Goal: Go to known website: Access a specific website the user already knows

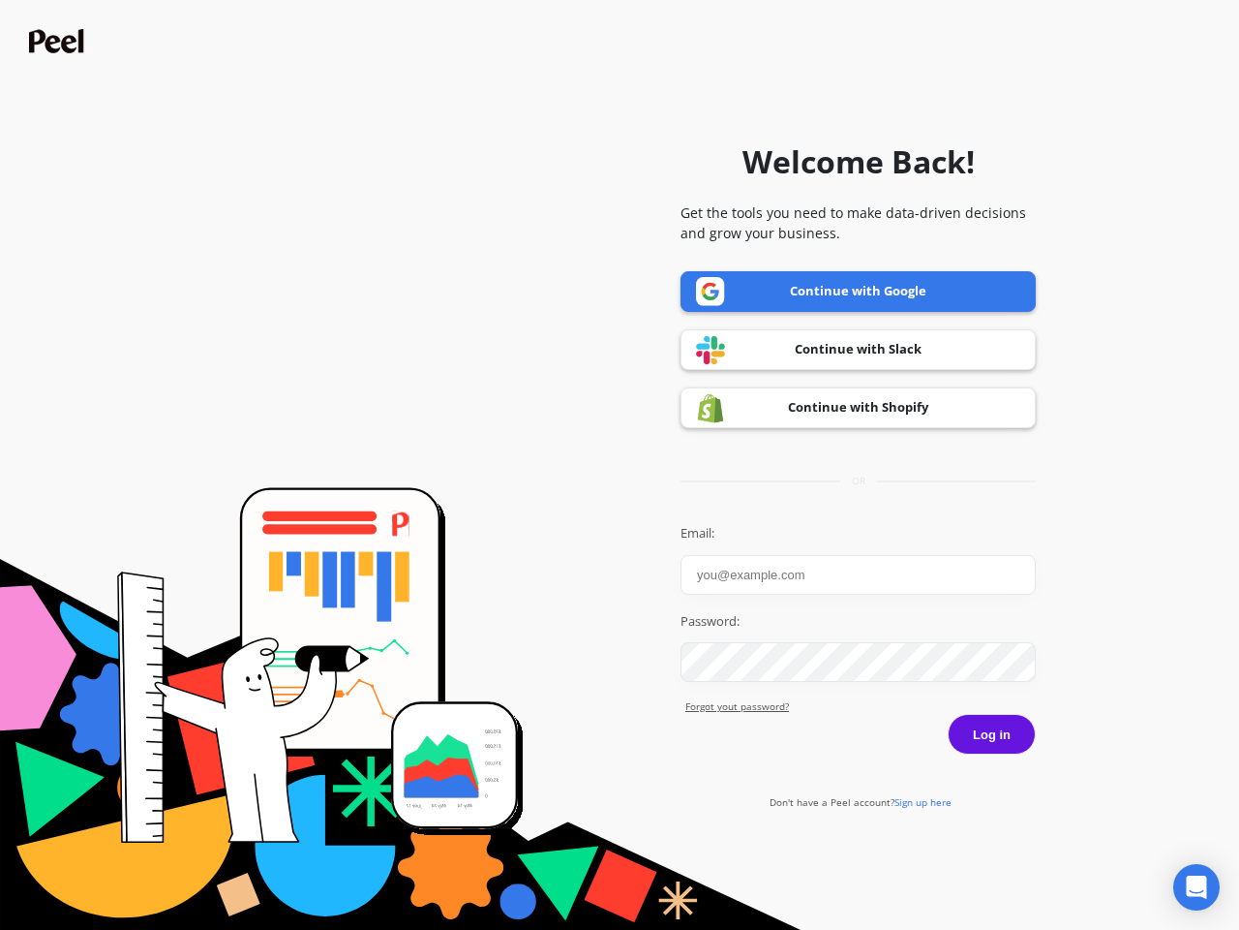
click at [1197, 887] on icon "Open Intercom Messenger" at bounding box center [1197, 886] width 20 height 23
